Goal: Go to known website: Access a specific website the user already knows

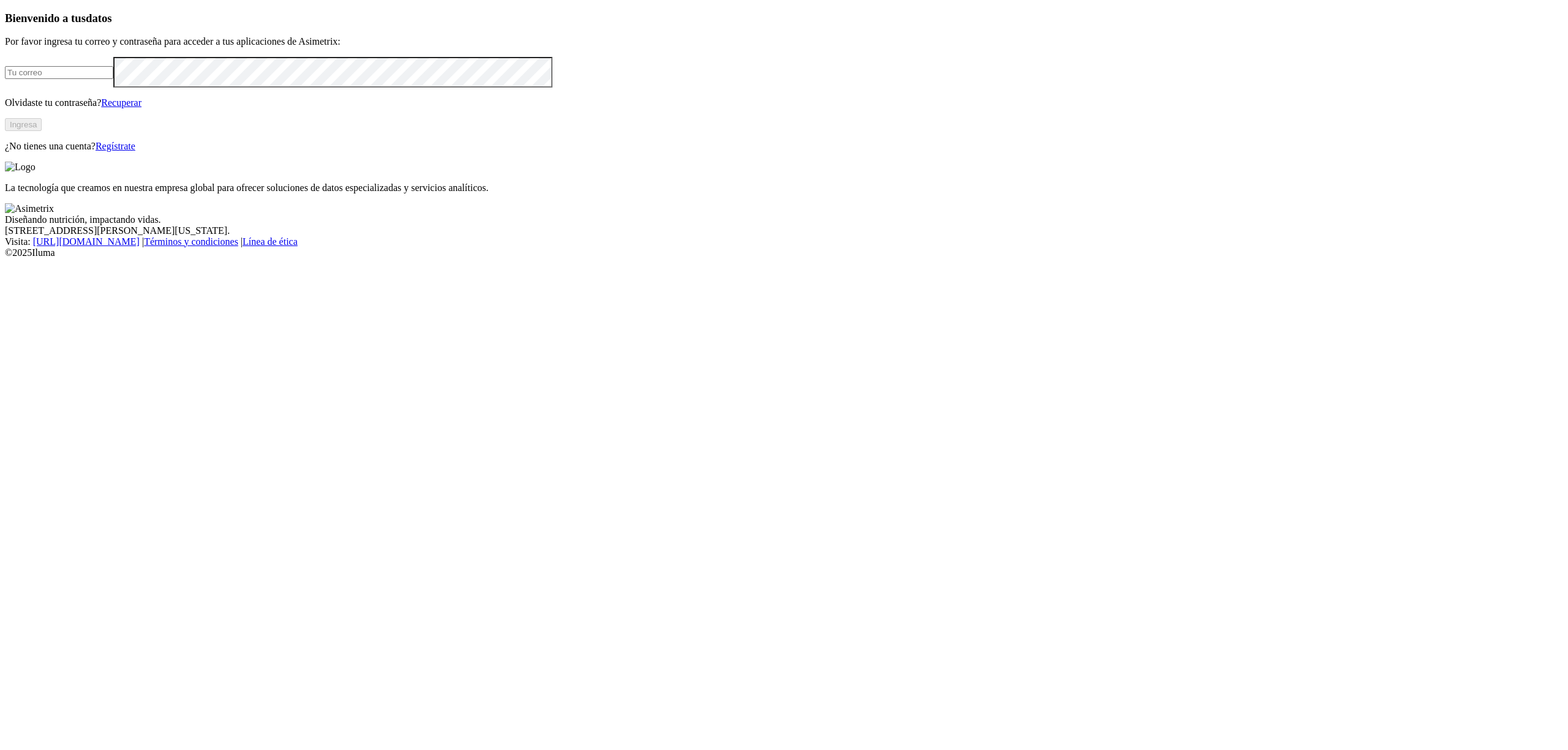
type input "[EMAIL_ADDRESS][DOMAIN_NAME]"
click at [41, 131] on button "Ingresa" at bounding box center [23, 124] width 36 height 13
